Goal: Task Accomplishment & Management: Manage account settings

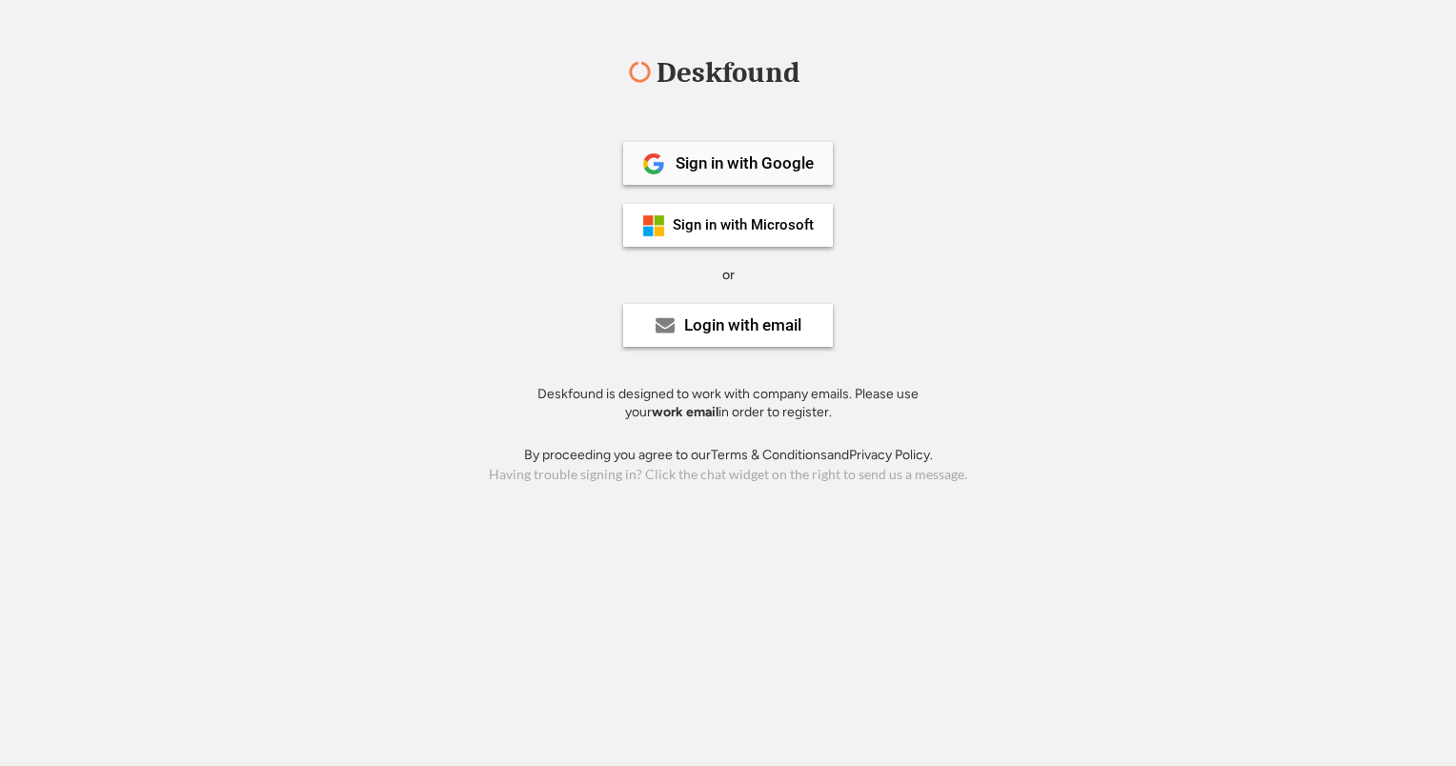
click at [819, 162] on div "Sign in with Google" at bounding box center [728, 163] width 210 height 43
click at [699, 227] on div "Sign in with Microsoft" at bounding box center [743, 225] width 141 height 14
click at [748, 223] on div "Sign in with Microsoft" at bounding box center [743, 225] width 141 height 14
